Goal: Task Accomplishment & Management: Use online tool/utility

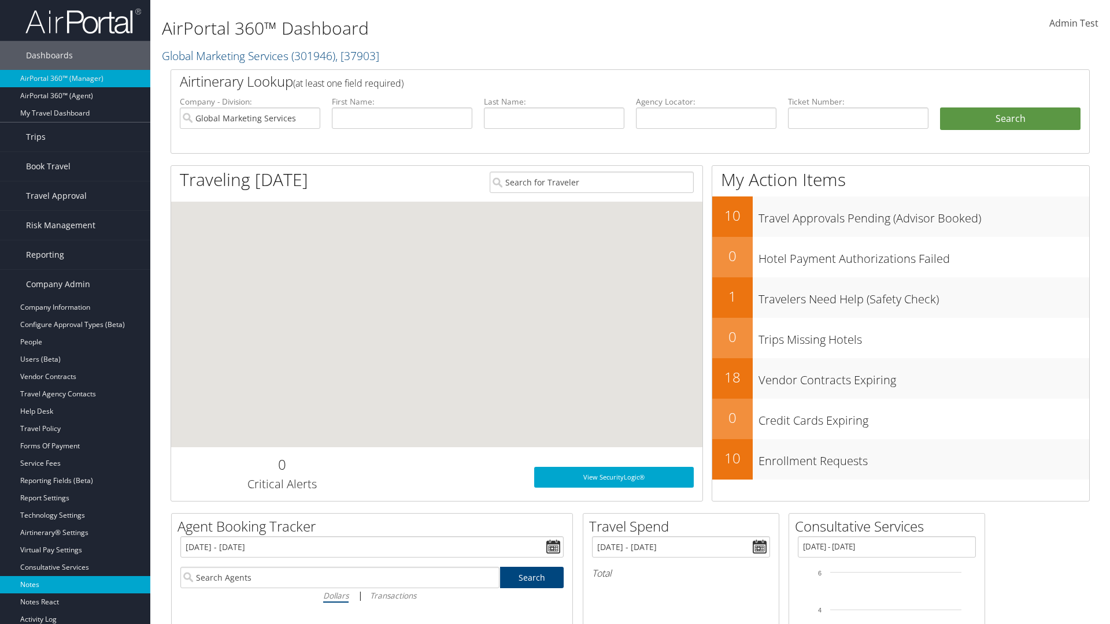
click at [75, 585] on link "Notes" at bounding box center [75, 584] width 150 height 17
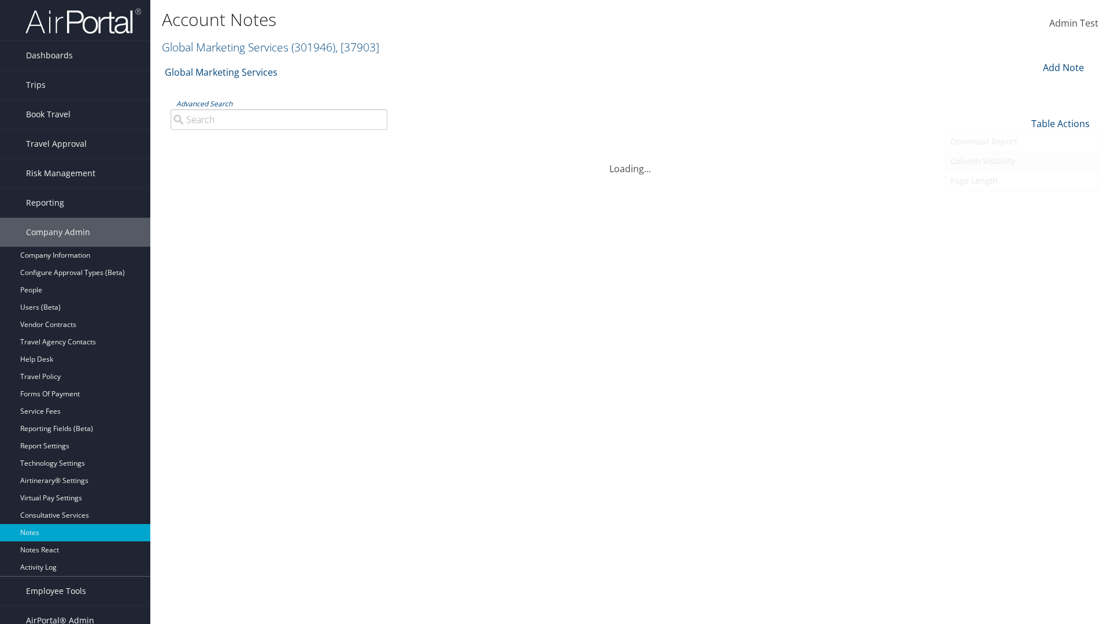
click at [1021, 161] on link "Column Visibility" at bounding box center [1022, 161] width 152 height 20
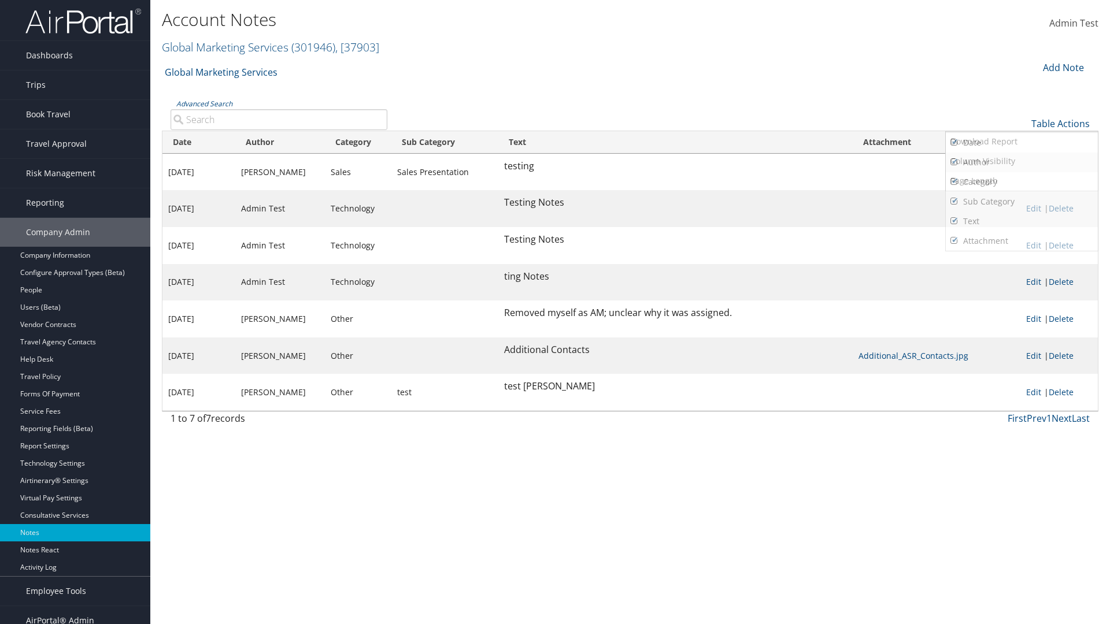
click at [1021, 142] on link "Date" at bounding box center [1022, 143] width 152 height 20
click at [1021, 162] on link "Author" at bounding box center [1022, 163] width 152 height 20
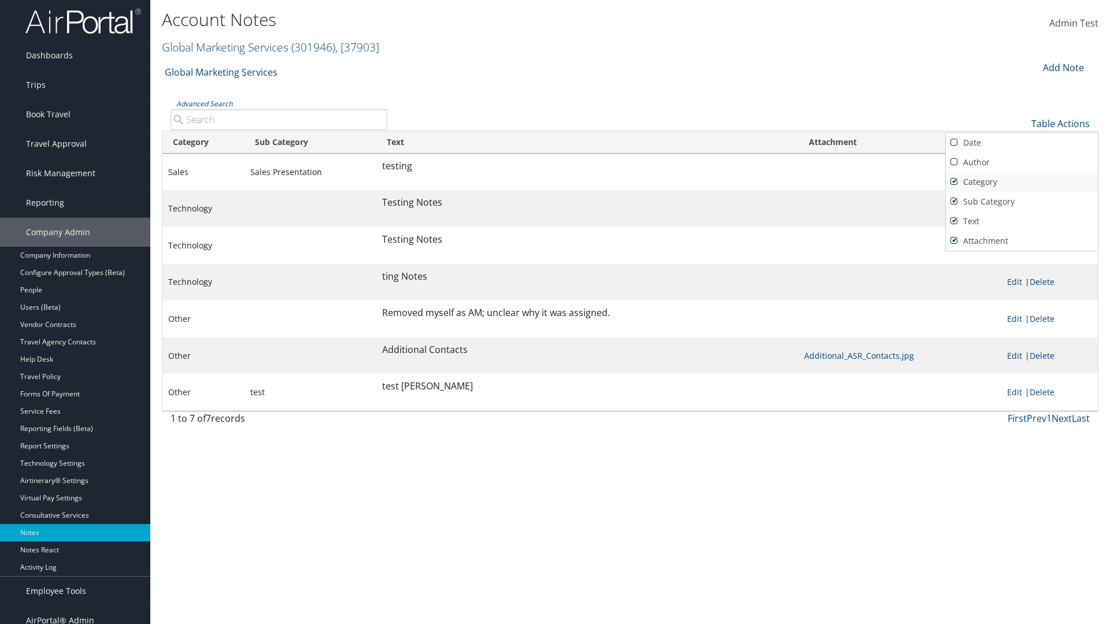
click at [1021, 181] on link "Category" at bounding box center [1022, 182] width 152 height 20
click at [1021, 201] on link "Sub Category" at bounding box center [1022, 202] width 152 height 20
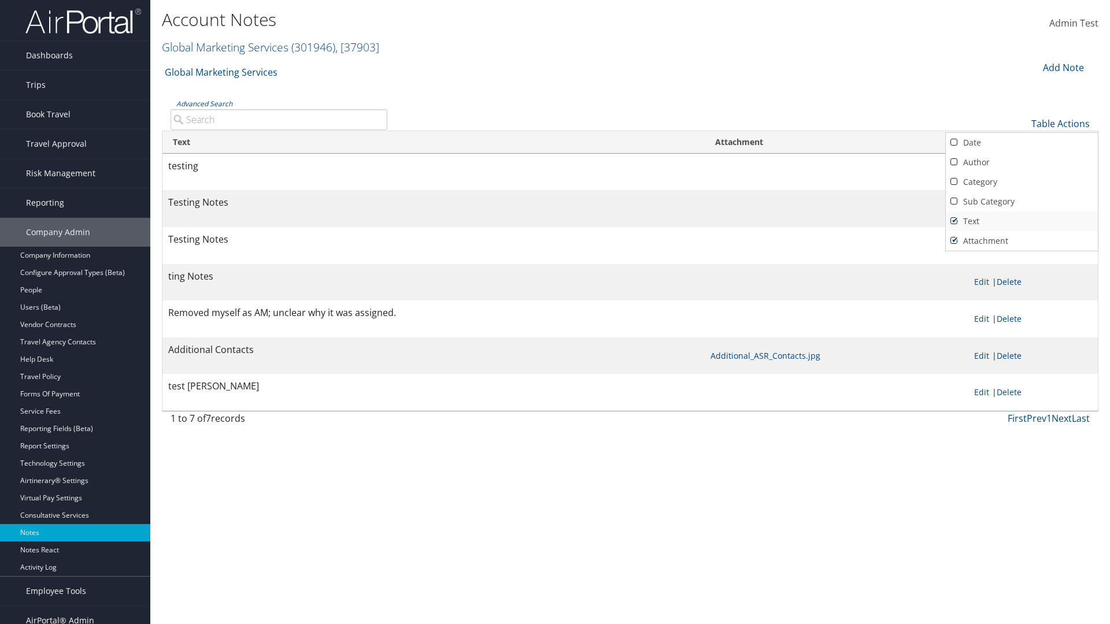
click at [1021, 221] on link "Text" at bounding box center [1022, 222] width 152 height 20
click at [1021, 240] on link "Attachment" at bounding box center [1022, 241] width 152 height 20
click at [1021, 221] on link "Text" at bounding box center [1022, 222] width 152 height 20
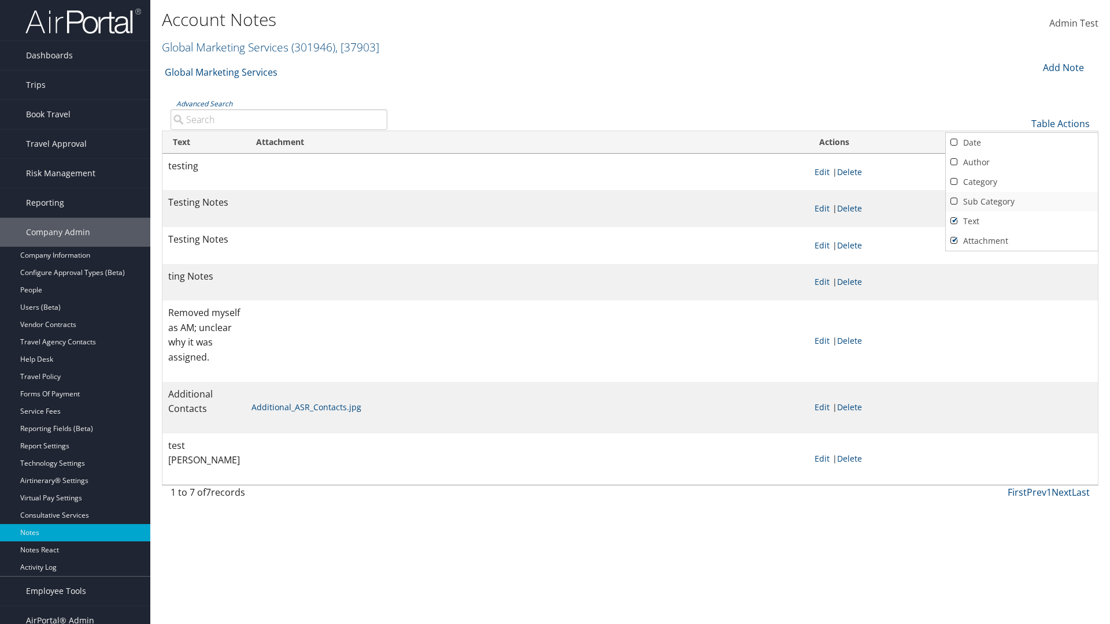
click at [1021, 201] on link "Sub Category" at bounding box center [1022, 202] width 152 height 20
click at [1021, 181] on link "Category" at bounding box center [1022, 182] width 152 height 20
click at [1021, 162] on link "Author" at bounding box center [1022, 163] width 152 height 20
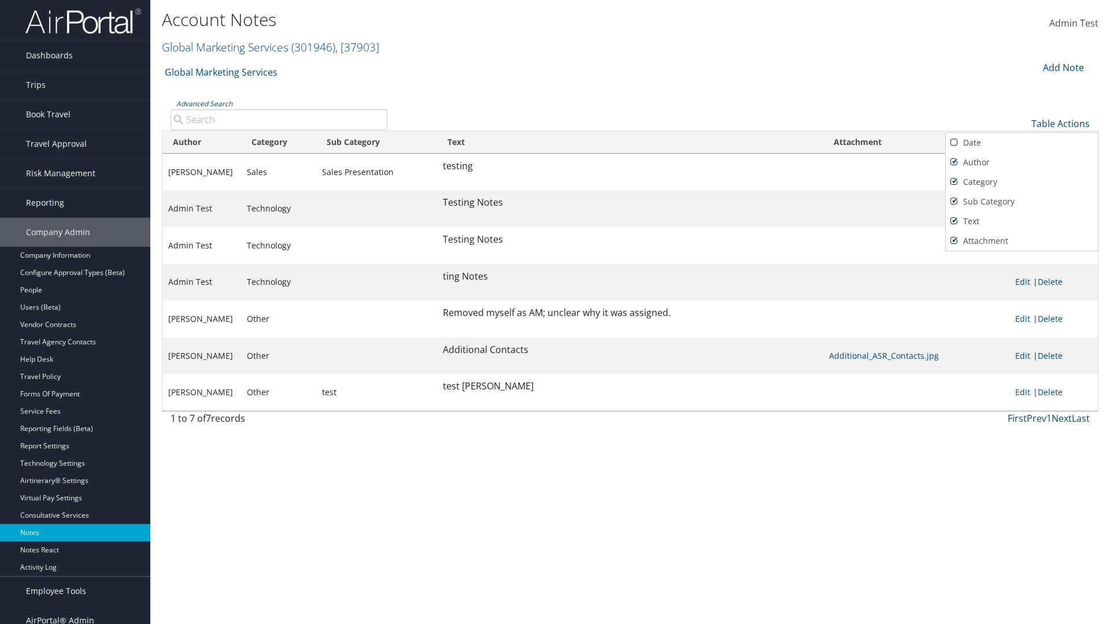
click at [1021, 142] on link "Date" at bounding box center [1022, 143] width 152 height 20
click at [555, 312] on div at bounding box center [555, 312] width 1110 height 624
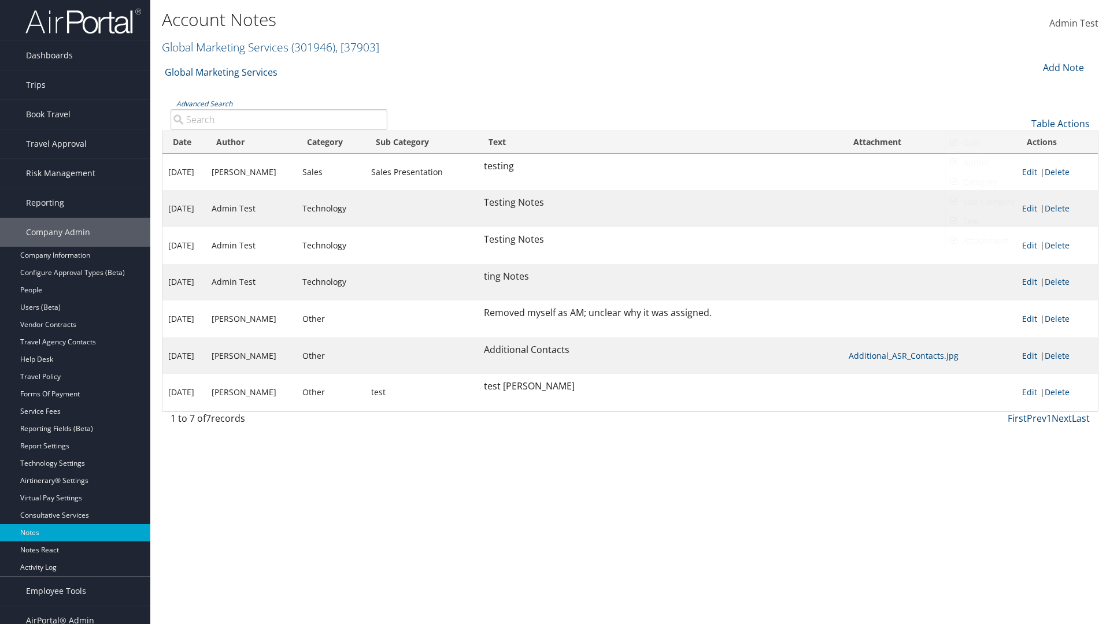
scroll to position [12, 0]
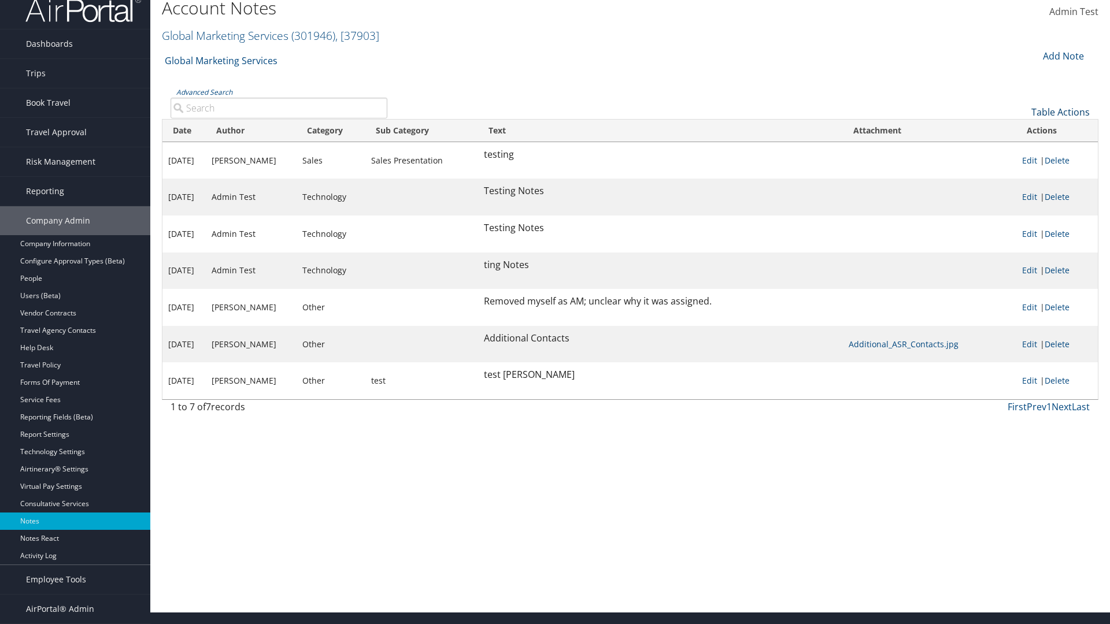
click at [1060, 118] on link "Table Actions" at bounding box center [1060, 112] width 58 height 13
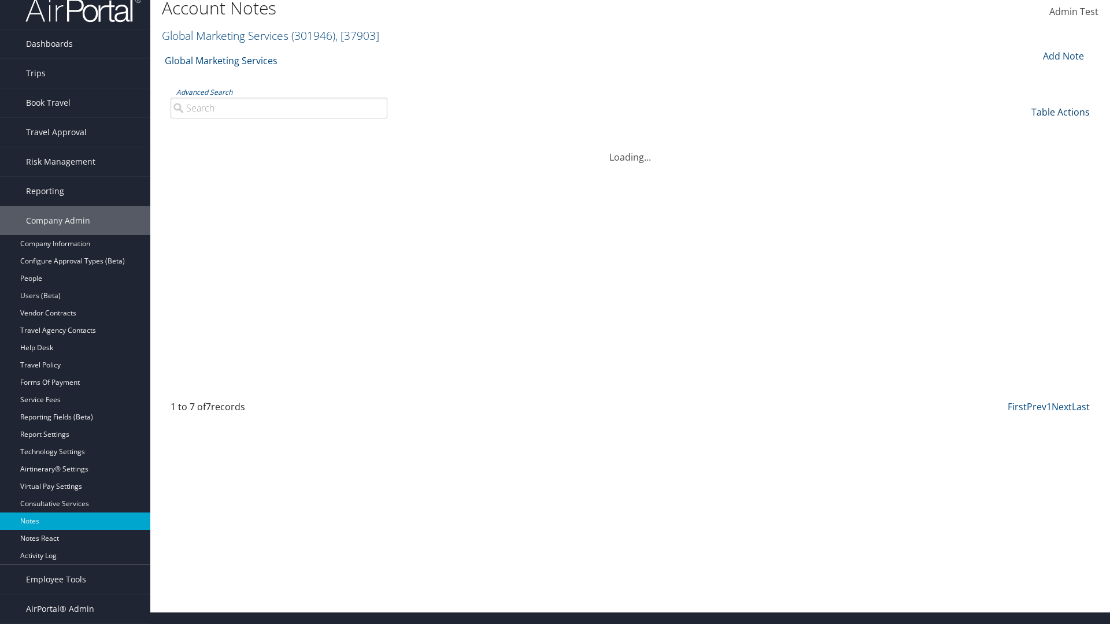
click at [1060, 118] on link "Table Actions" at bounding box center [1060, 112] width 58 height 13
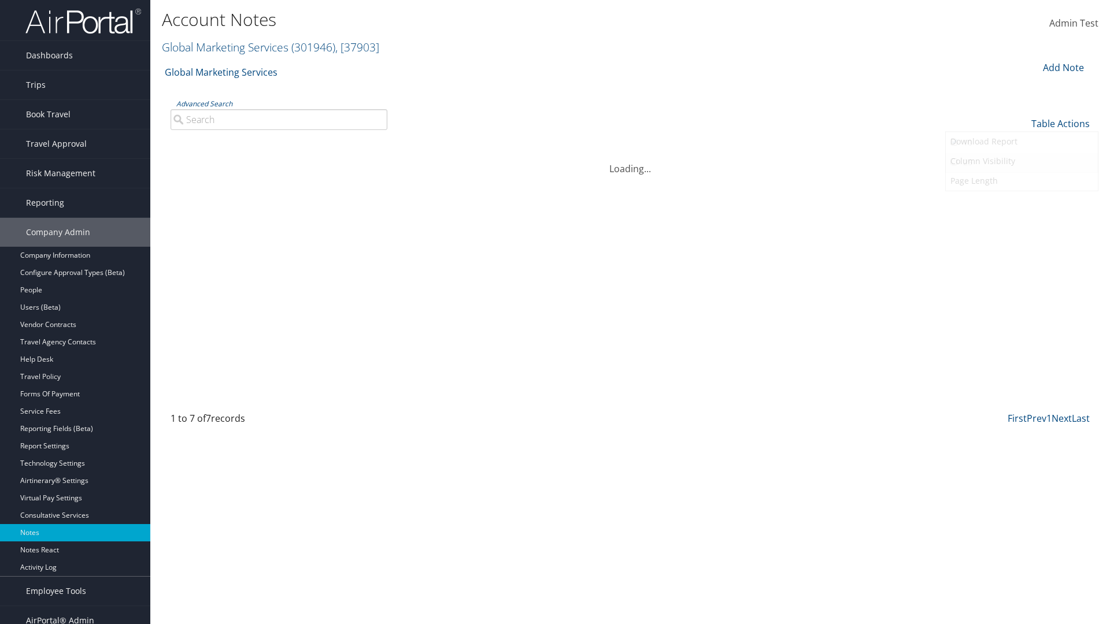
click at [1021, 162] on link "25" at bounding box center [1022, 163] width 152 height 20
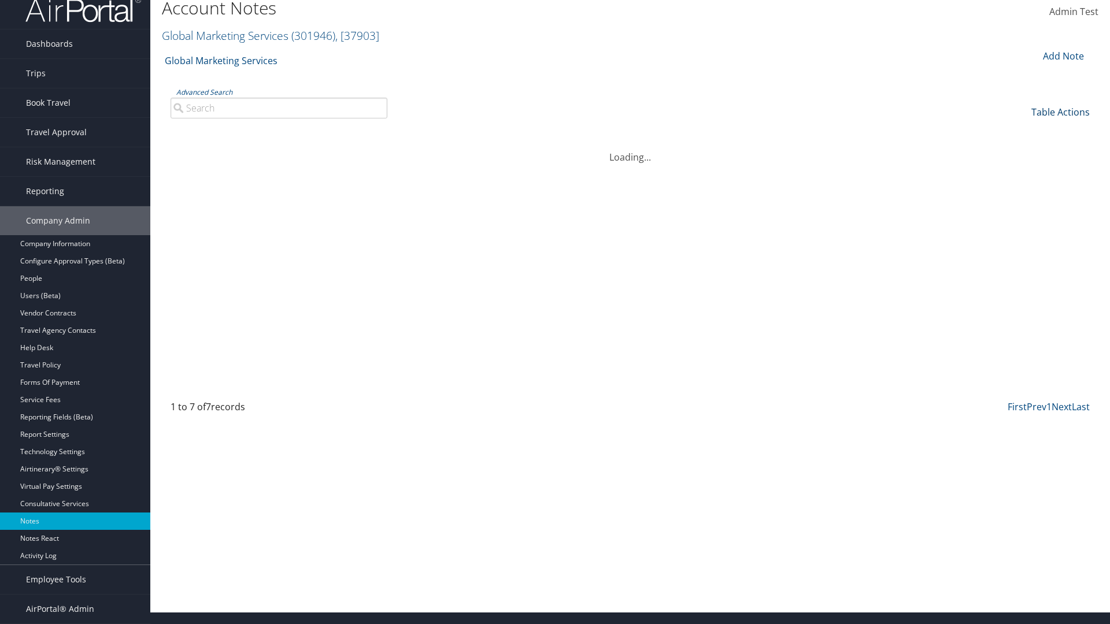
click at [1060, 118] on link "Table Actions" at bounding box center [1060, 112] width 58 height 13
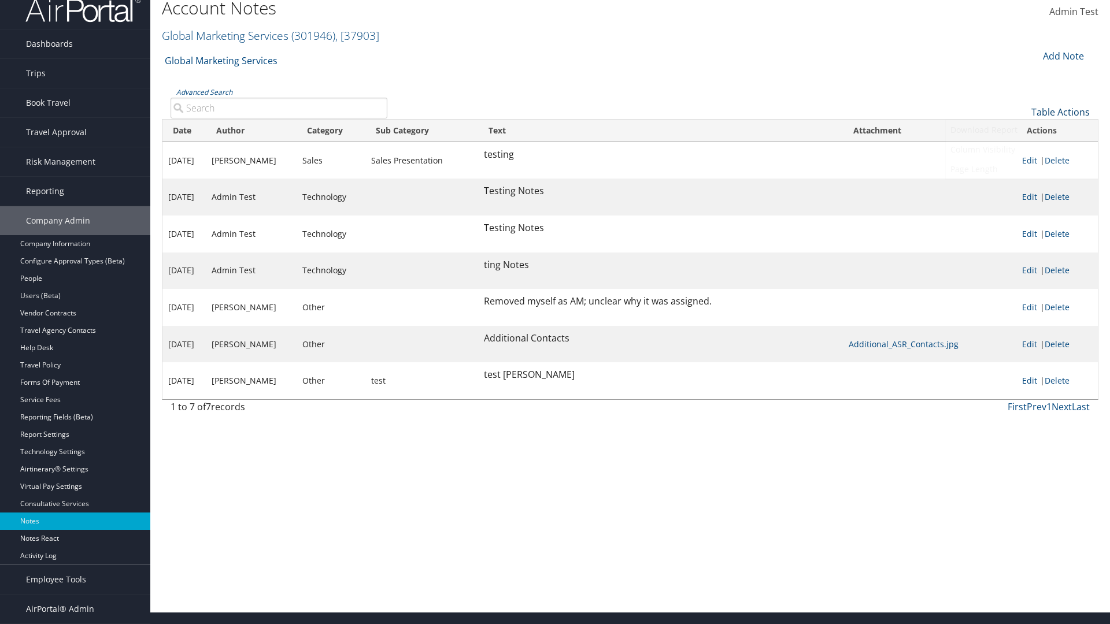
scroll to position [0, 0]
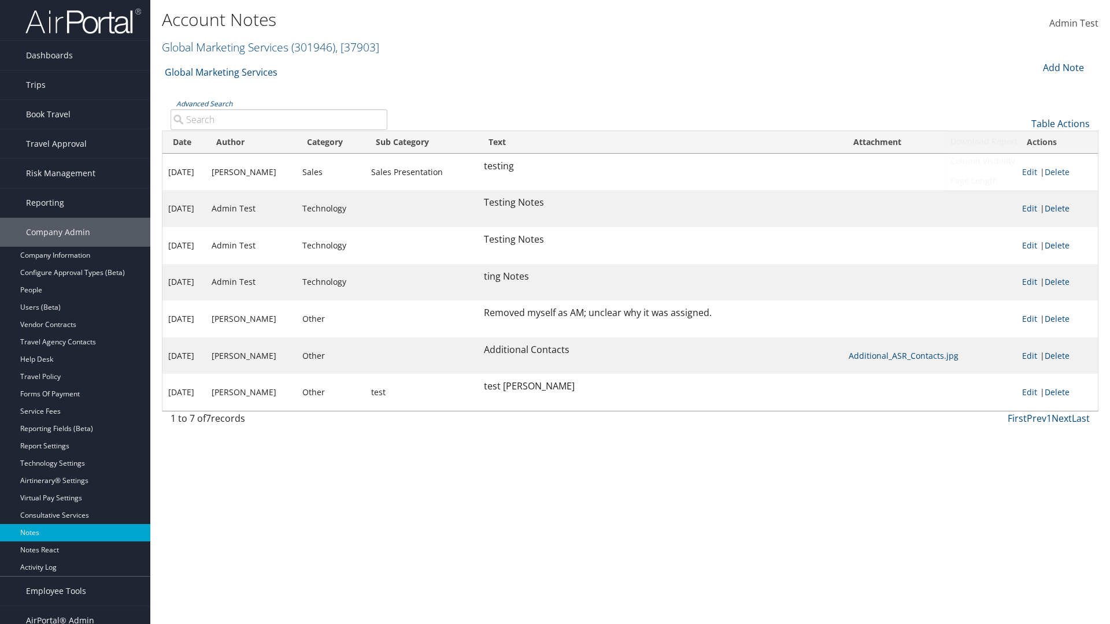
click at [1021, 141] on link "Download Report" at bounding box center [1022, 142] width 152 height 20
